Goal: Task Accomplishment & Management: Complete application form

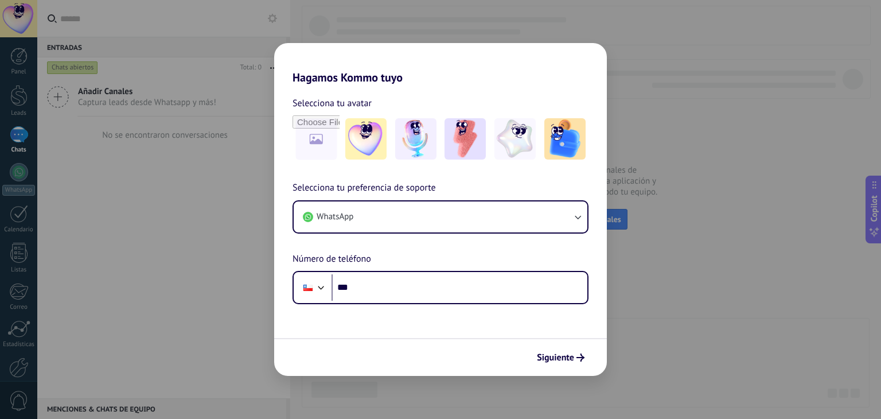
click at [172, 186] on div "Hagamos Kommo tuyo Selecciona tu avatar Selecciona tu preferencia de soporte Wh…" at bounding box center [440, 209] width 881 height 419
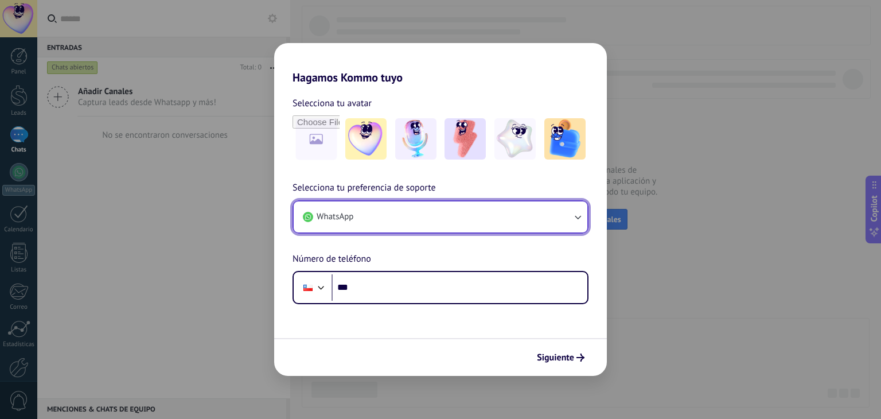
click at [461, 216] on button "WhatsApp" at bounding box center [441, 216] width 294 height 31
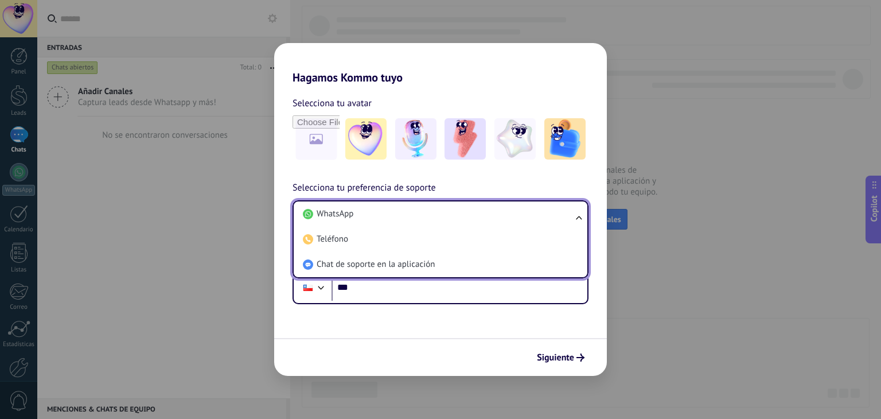
click at [462, 216] on li "WhatsApp" at bounding box center [438, 213] width 280 height 25
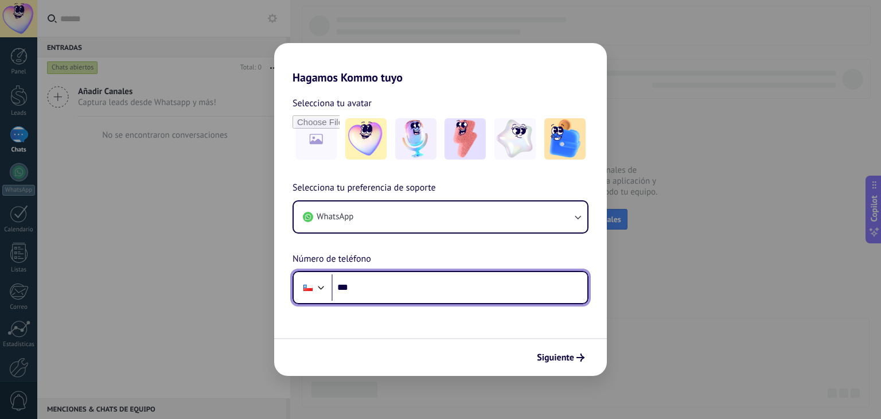
click at [420, 292] on input "***" at bounding box center [460, 287] width 256 height 26
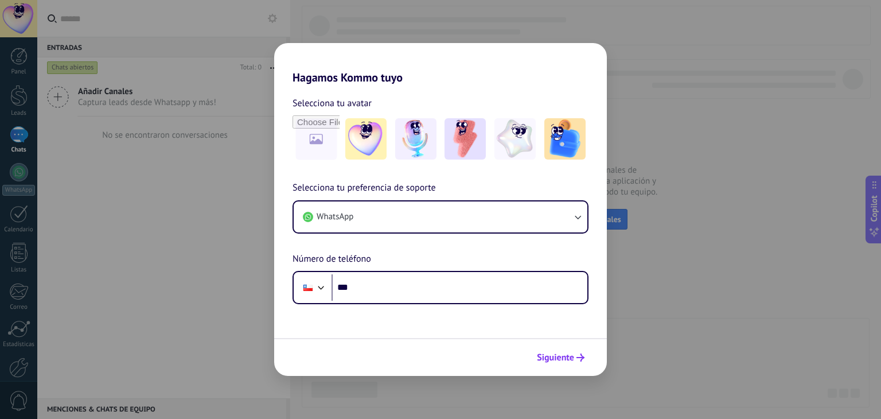
click at [558, 356] on span "Siguiente" at bounding box center [555, 357] width 37 height 8
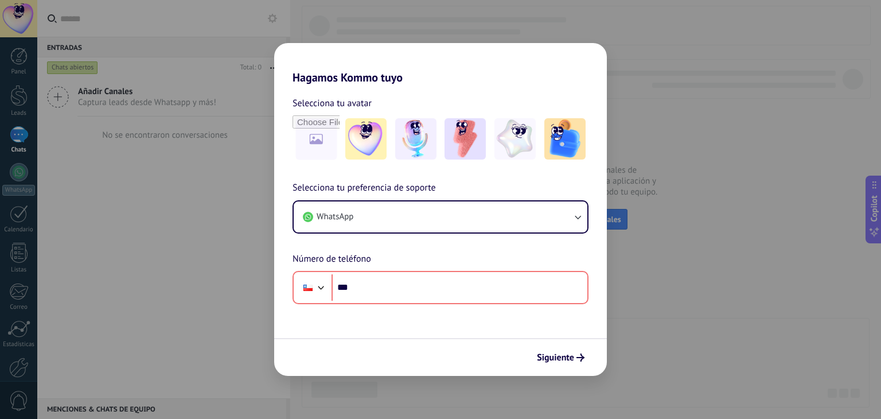
click at [180, 178] on div "Hagamos Kommo tuyo Selecciona tu avatar Selecciona tu preferencia de soporte Wh…" at bounding box center [440, 209] width 881 height 419
